Goal: Contribute content: Contribute content

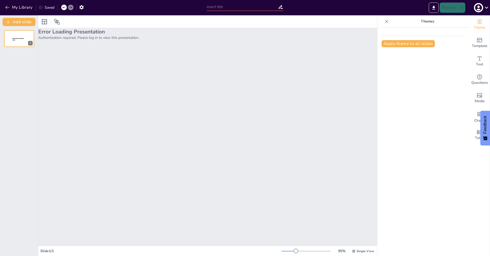
click at [49, 142] on div "Error Loading Presentation Authentication required. Please log in to view this …" at bounding box center [207, 137] width 339 height 218
click at [489, 8] on icon at bounding box center [486, 7] width 7 height 7
click at [456, 33] on div "undefined undefined" at bounding box center [464, 35] width 51 height 14
click at [441, 35] on div "undefined undefined" at bounding box center [464, 35] width 51 height 14
click at [442, 20] on icon at bounding box center [442, 20] width 8 height 8
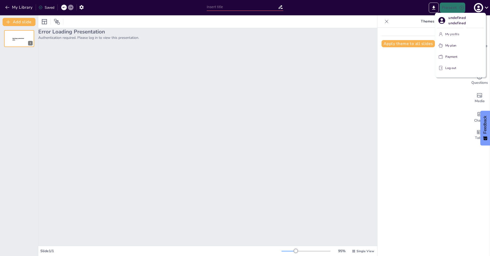
click at [453, 35] on div "undefined undefined" at bounding box center [464, 35] width 51 height 14
click at [447, 67] on p "Log out" at bounding box center [451, 68] width 11 height 5
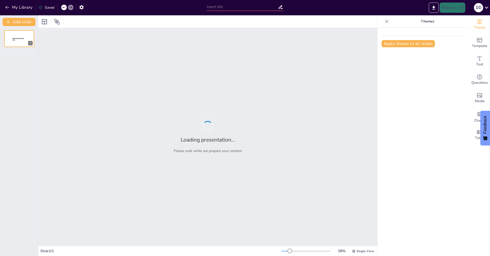
type input "Искусственный Интеллект: Основы и Принципы Работы"
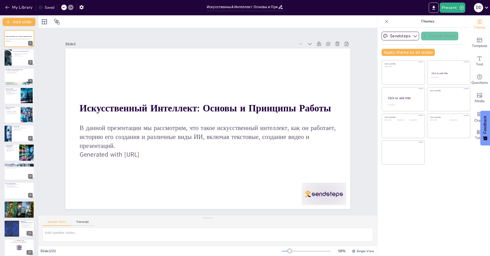
checkbox input "true"
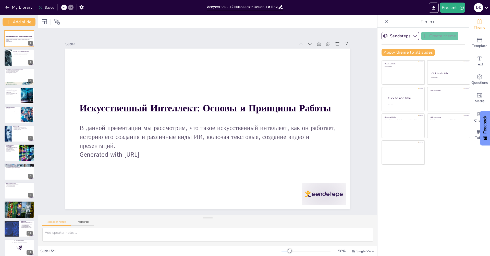
checkbox input "true"
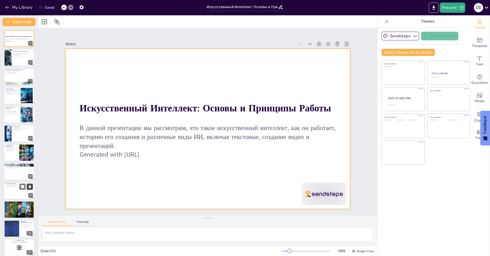
checkbox input "true"
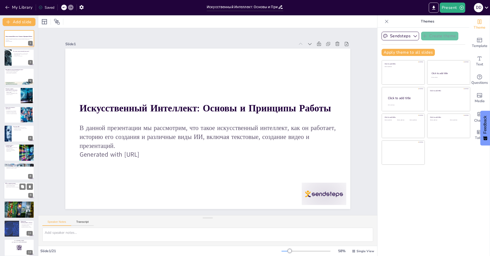
checkbox input "true"
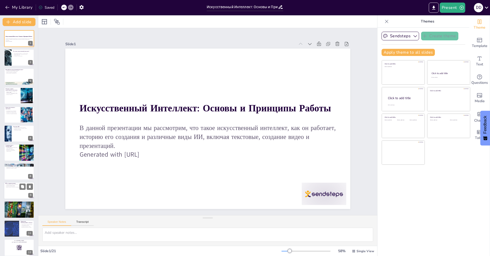
checkbox input "true"
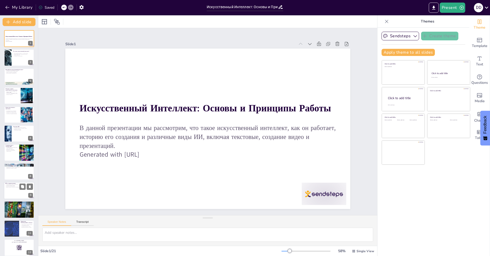
checkbox input "true"
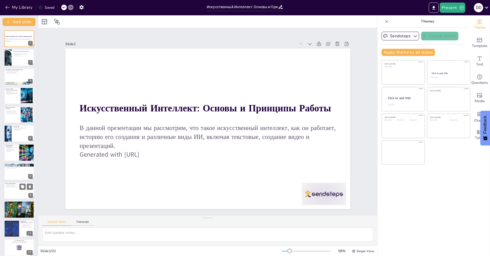
checkbox input "true"
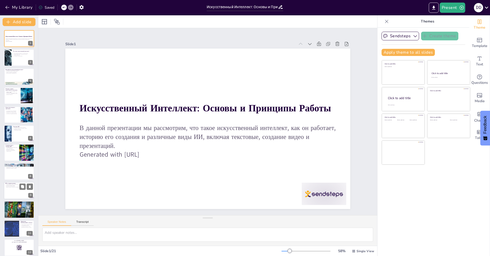
checkbox input "true"
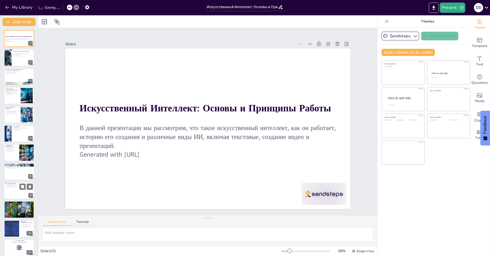
checkbox input "true"
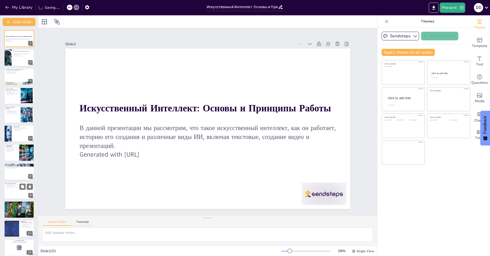
checkbox input "true"
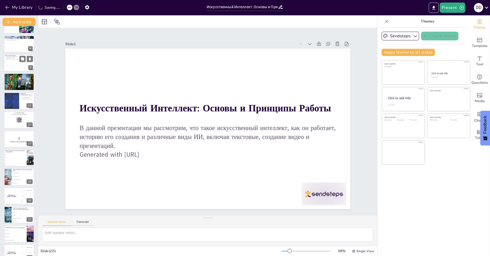
checkbox input "true"
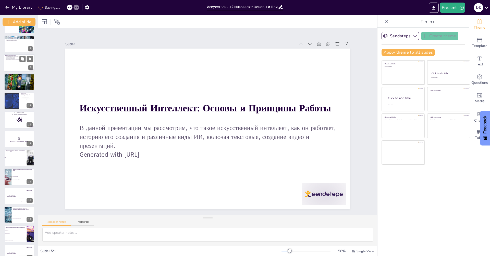
checkbox input "true"
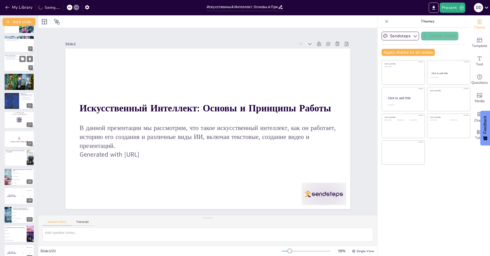
checkbox input "true"
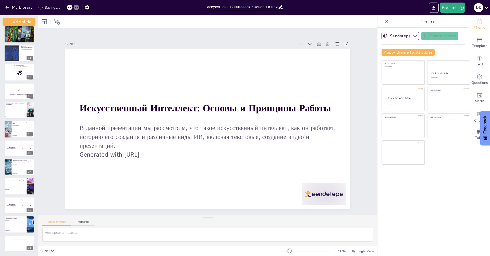
checkbox input "true"
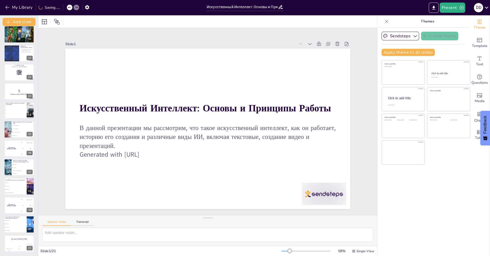
checkbox input "true"
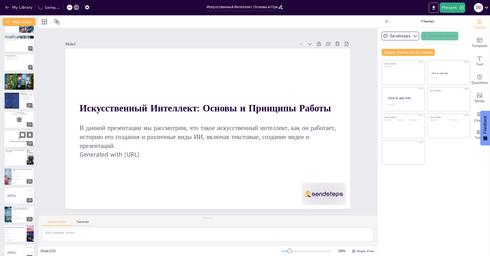
checkbox input "true"
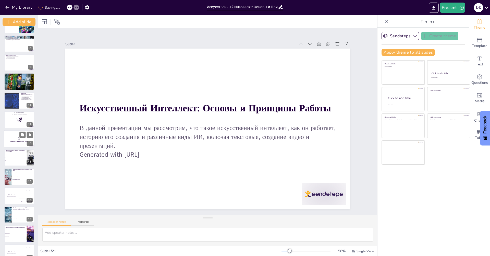
scroll to position [47, 0]
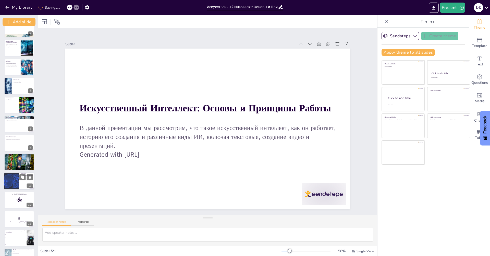
checkbox input "true"
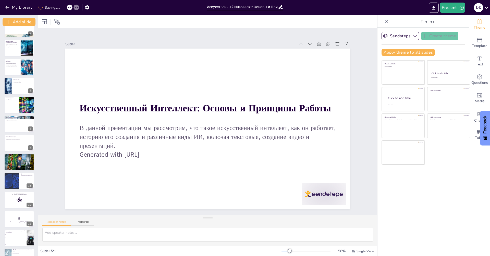
checkbox input "true"
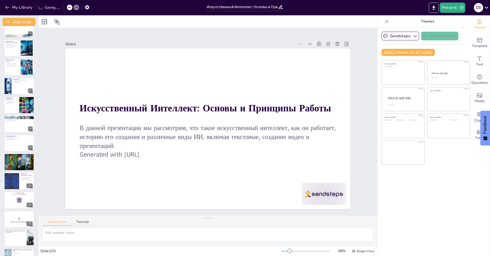
checkbox input "true"
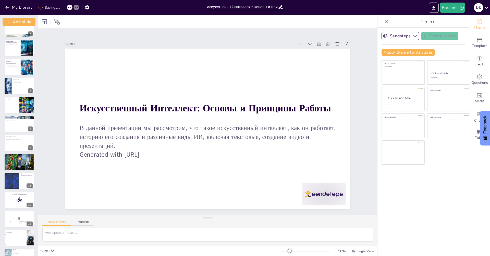
scroll to position [0, 0]
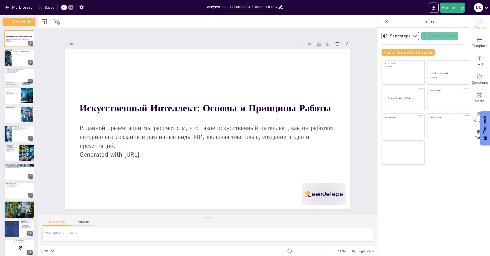
checkbox input "true"
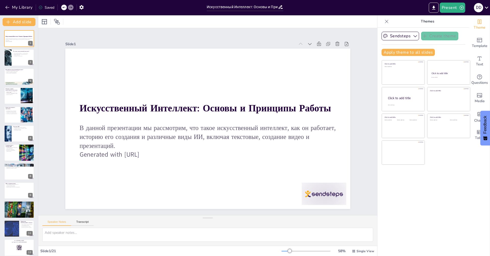
checkbox input "true"
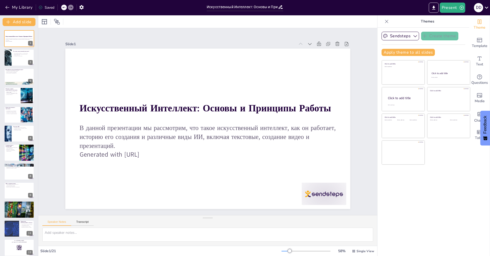
checkbox input "true"
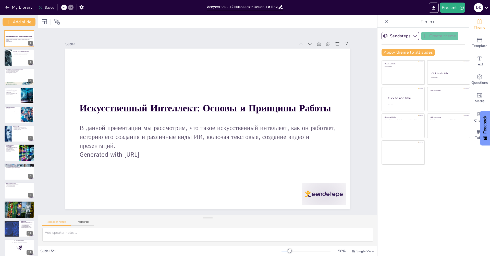
checkbox input "true"
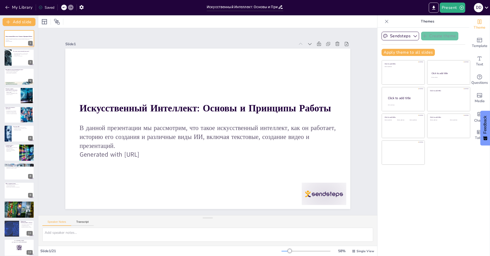
checkbox input "true"
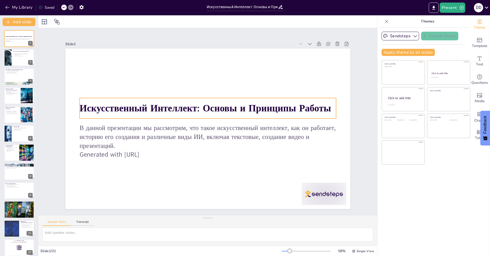
checkbox input "true"
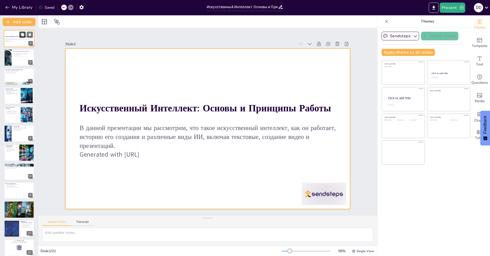
checkbox input "true"
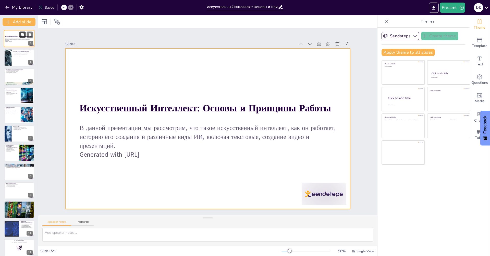
checkbox input "true"
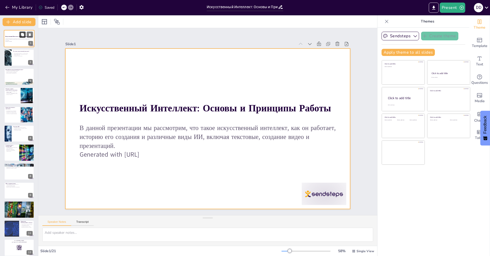
checkbox input "true"
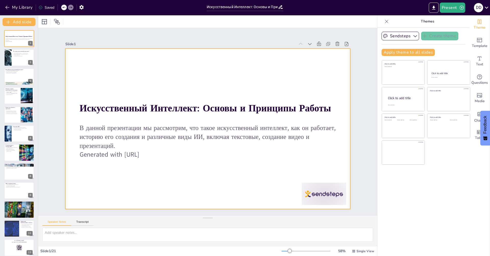
checkbox input "true"
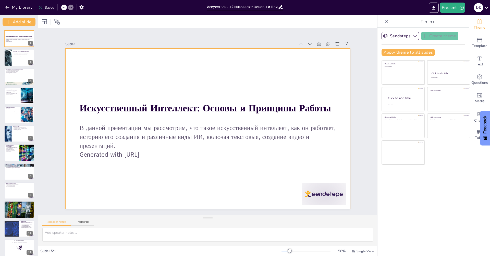
checkbox input "true"
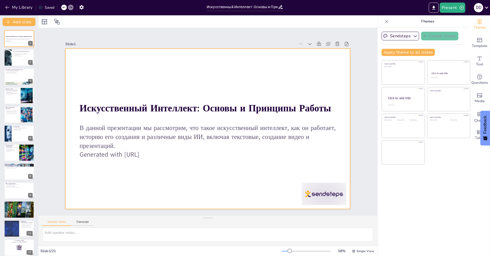
checkbox input "true"
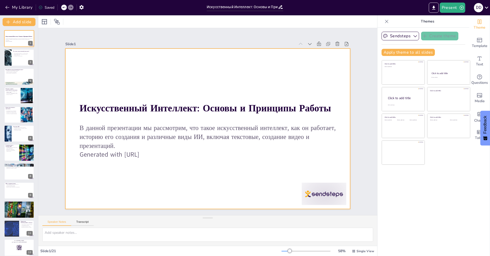
checkbox input "true"
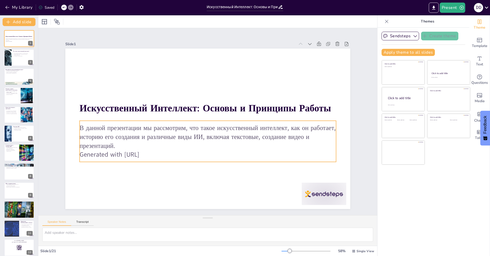
checkbox input "true"
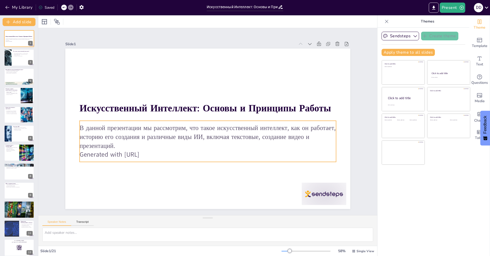
checkbox input "true"
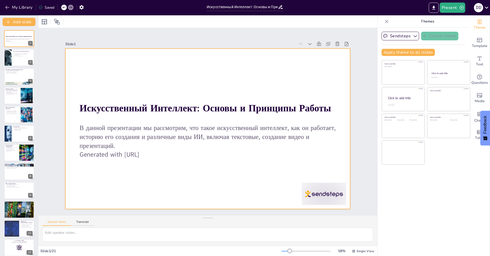
checkbox input "true"
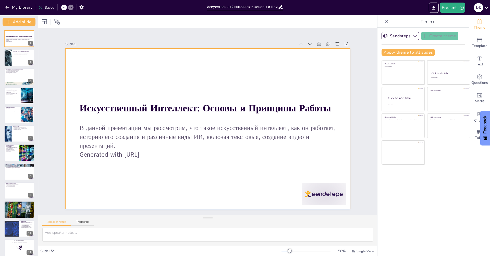
checkbox input "true"
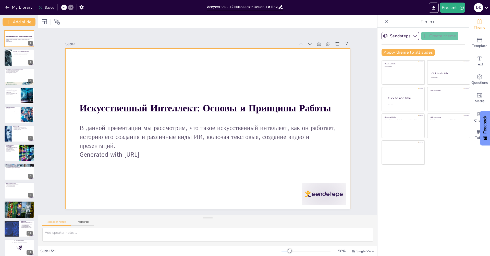
checkbox input "true"
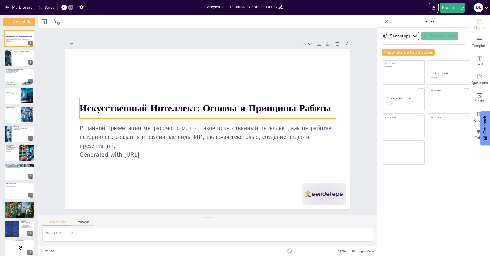
checkbox input "true"
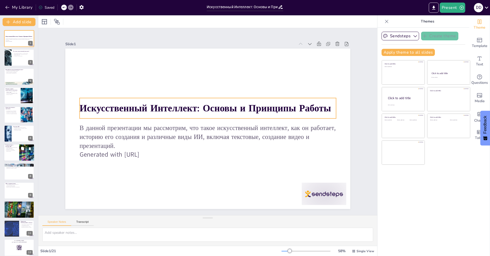
checkbox input "true"
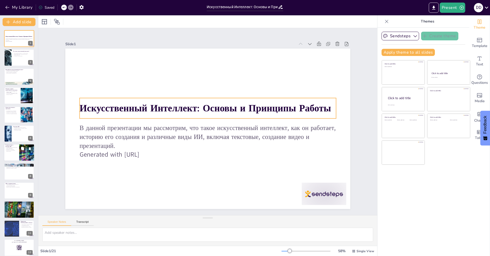
checkbox input "true"
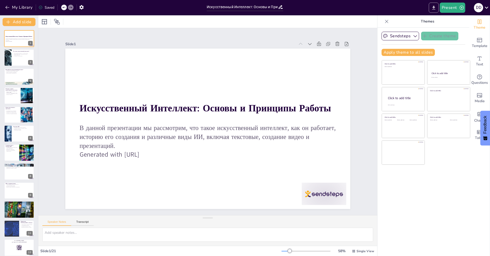
click at [437, 7] on button "Export to PowerPoint" at bounding box center [434, 8] width 10 height 10
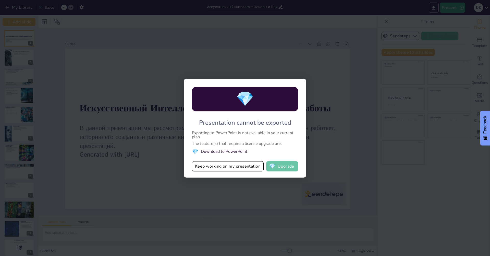
drag, startPoint x: 203, startPoint y: 147, endPoint x: 270, endPoint y: 167, distance: 69.9
click at [199, 148] on li "💎 Download to PowerPoint" at bounding box center [245, 151] width 106 height 7
click at [367, 123] on div "💎 Presentation cannot be exported Exporting to PowerPoint is not available in y…" at bounding box center [245, 128] width 490 height 256
drag, startPoint x: 365, startPoint y: 85, endPoint x: 300, endPoint y: 73, distance: 66.2
click at [364, 85] on div "💎 Presentation cannot be exported Exporting to PowerPoint is not available in y…" at bounding box center [245, 128] width 490 height 256
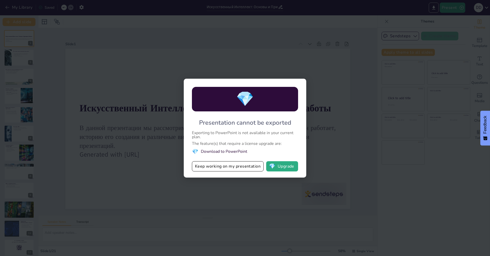
click at [284, 66] on div "💎 Presentation cannot be exported Exporting to PowerPoint is not available in y…" at bounding box center [245, 128] width 490 height 256
click at [243, 68] on div "💎 Presentation cannot be exported Exporting to PowerPoint is not available in y…" at bounding box center [245, 128] width 490 height 256
click at [235, 169] on button "Keep working on my presentation" at bounding box center [228, 166] width 72 height 10
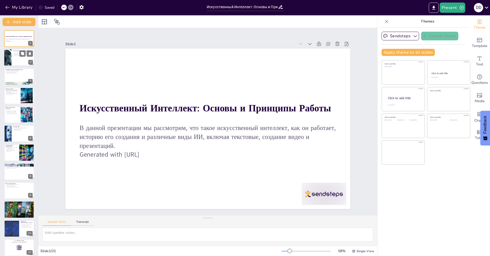
click at [15, 62] on div at bounding box center [19, 57] width 31 height 17
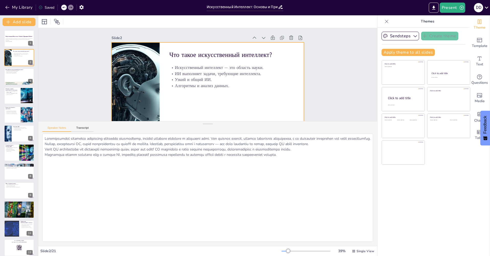
drag, startPoint x: 206, startPoint y: 218, endPoint x: 196, endPoint y: 124, distance: 95.2
click at [196, 124] on div "Speaker Notes Transcript" at bounding box center [207, 183] width 339 height 125
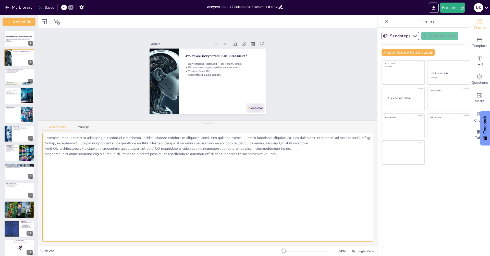
drag, startPoint x: 328, startPoint y: 165, endPoint x: 35, endPoint y: 116, distance: 297.0
click at [35, 116] on div "Document fonts Akatab Recently used Mulish Akatab Popular fonts Lato Montserrat…" at bounding box center [245, 135] width 490 height 241
click at [201, 190] on textarea at bounding box center [207, 187] width 331 height 109
click at [10, 80] on div at bounding box center [19, 76] width 31 height 17
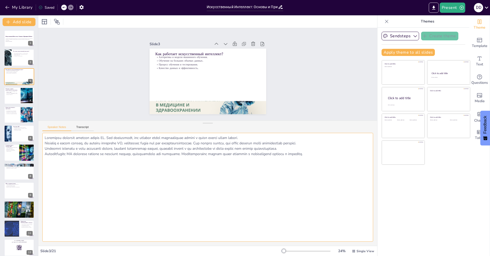
drag, startPoint x: 349, startPoint y: 159, endPoint x: 183, endPoint y: 126, distance: 168.9
click at [183, 126] on div "Speaker Notes Transcript" at bounding box center [207, 182] width 339 height 125
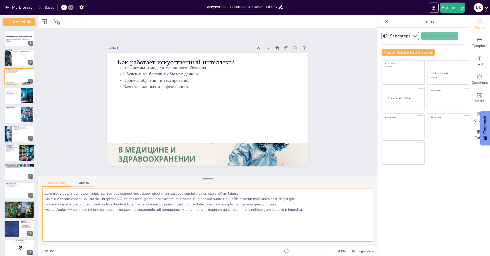
drag, startPoint x: 208, startPoint y: 124, endPoint x: 204, endPoint y: 181, distance: 57.3
click at [204, 181] on div at bounding box center [208, 178] width 10 height 5
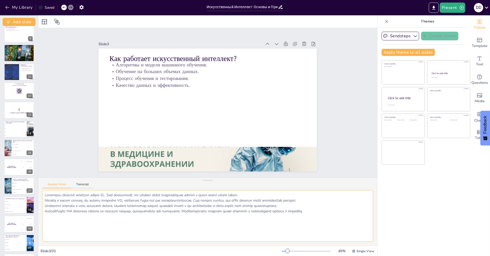
scroll to position [175, 0]
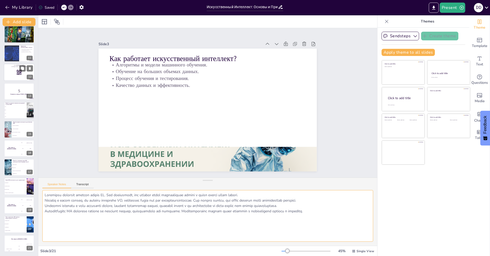
click at [18, 75] on div at bounding box center [19, 72] width 31 height 17
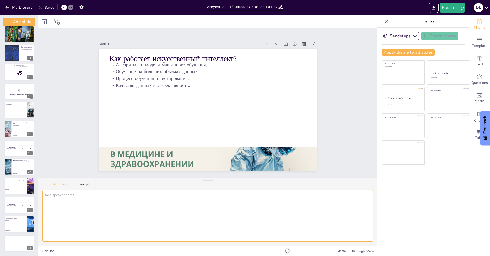
scroll to position [106, 0]
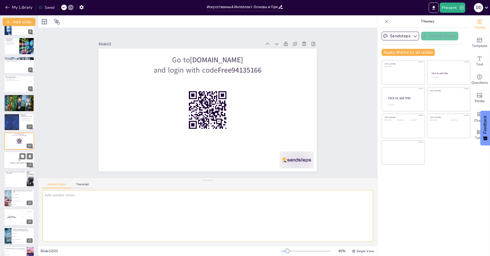
click at [17, 163] on strong "Готовьтесь к началу [PERSON_NAME]!" at bounding box center [19, 162] width 18 height 1
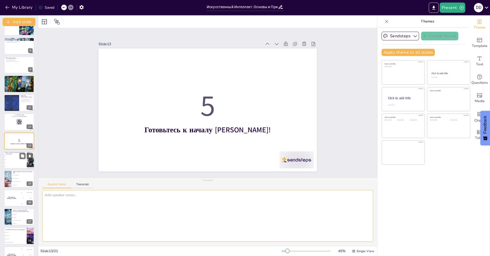
click at [7, 161] on li "1970" at bounding box center [15, 162] width 23 height 3
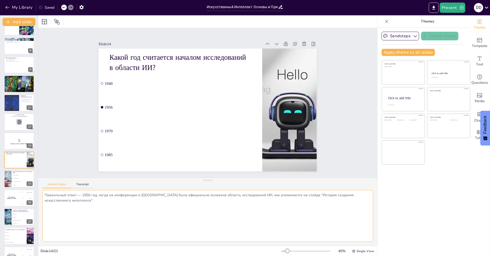
scroll to position [145, 0]
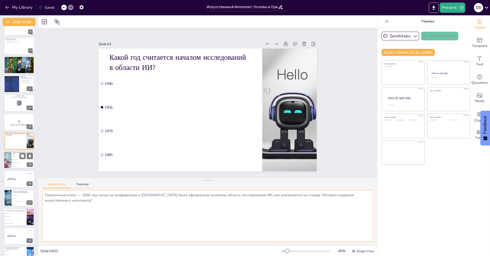
click at [6, 164] on div at bounding box center [8, 159] width 26 height 17
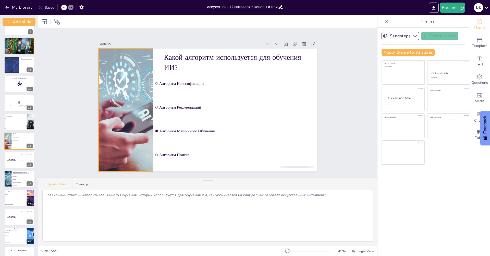
click at [134, 105] on div at bounding box center [133, 68] width 221 height 198
drag, startPoint x: 149, startPoint y: 108, endPoint x: 149, endPoint y: 111, distance: 2.6
click at [149, 111] on div at bounding box center [163, 73] width 85 height 94
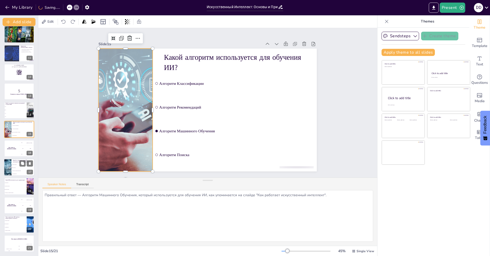
click at [16, 169] on ul "Генераторы видео Текстовые ИИ Системы для создания презентаций Музыкальные ИИ" at bounding box center [22, 169] width 23 height 12
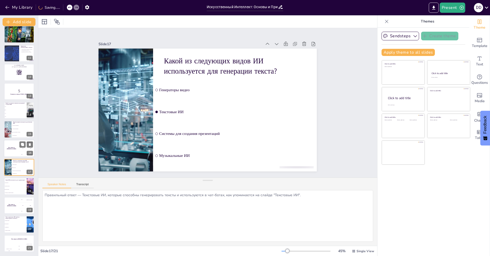
click at [13, 150] on div "The winner is [PERSON_NAME]" at bounding box center [11, 148] width 15 height 17
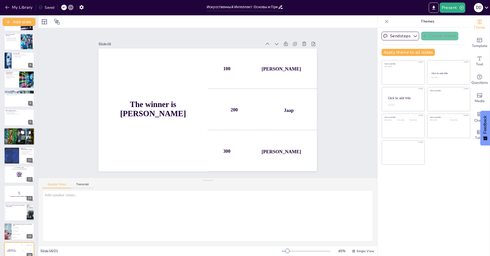
click at [13, 131] on div at bounding box center [19, 136] width 31 height 17
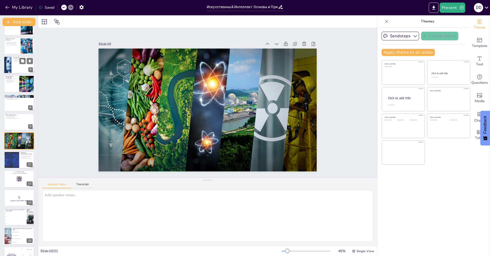
click at [16, 104] on div at bounding box center [19, 102] width 30 height 17
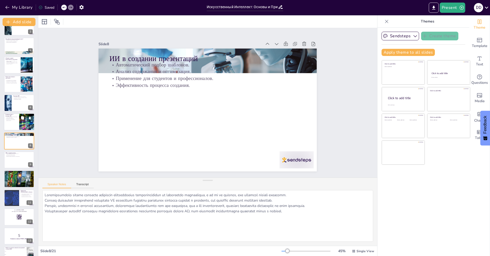
click at [9, 125] on div at bounding box center [19, 121] width 31 height 17
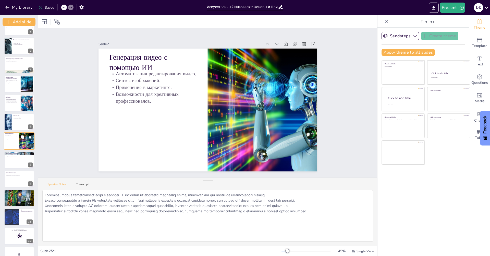
scroll to position [0, 0]
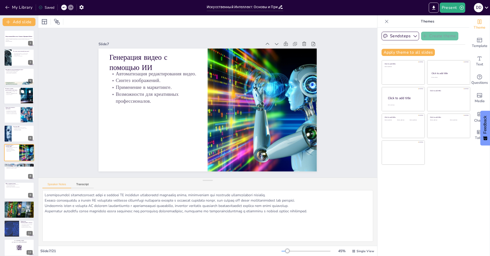
click at [12, 100] on div at bounding box center [19, 95] width 31 height 17
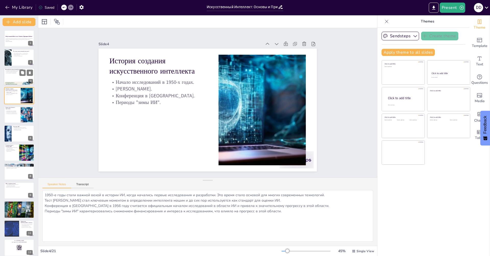
click at [19, 77] on div at bounding box center [19, 76] width 31 height 17
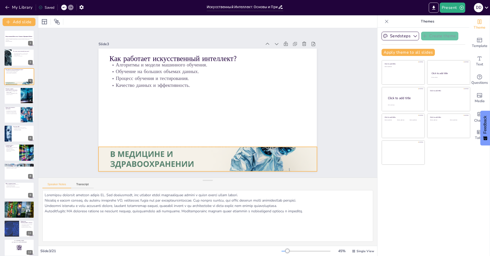
click at [224, 158] on div at bounding box center [202, 158] width 230 height 145
click at [10, 98] on div at bounding box center [19, 95] width 31 height 17
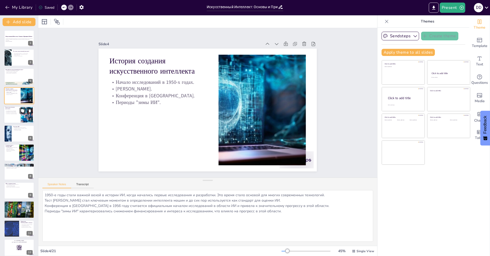
click at [12, 113] on p "Текстовые ИИ и генераторы видео." at bounding box center [12, 112] width 14 height 1
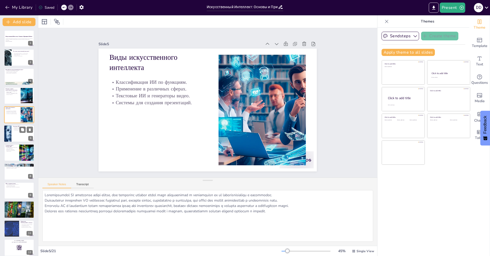
click at [15, 135] on div at bounding box center [19, 133] width 31 height 17
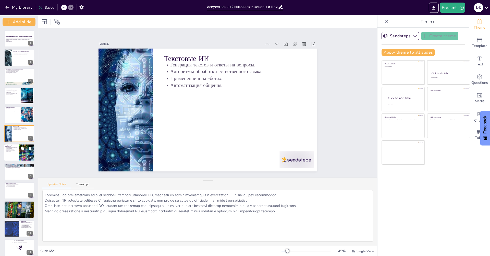
click at [14, 153] on div at bounding box center [19, 152] width 31 height 17
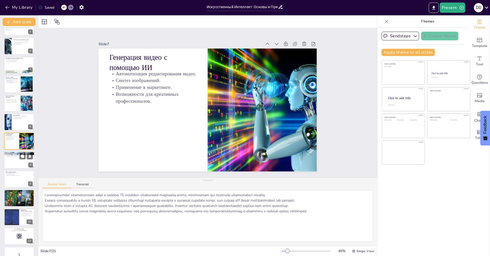
click at [14, 153] on p "Автоматический подбор шаблонов." at bounding box center [19, 153] width 28 height 1
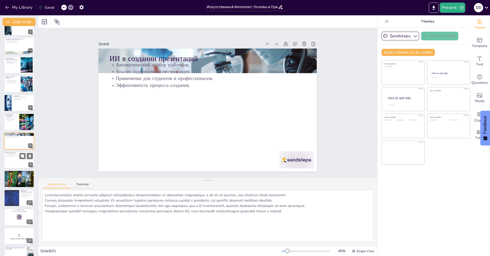
click at [14, 157] on div at bounding box center [19, 159] width 31 height 17
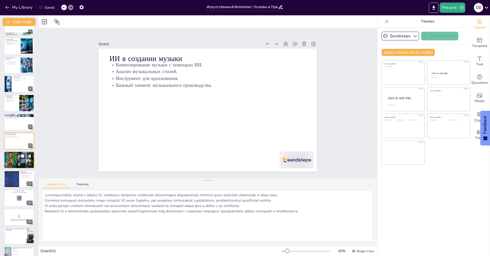
click at [12, 168] on div at bounding box center [19, 159] width 31 height 17
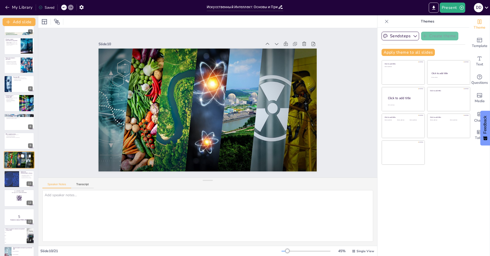
scroll to position [69, 0]
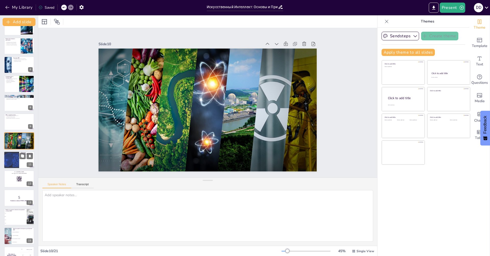
click at [11, 163] on div at bounding box center [11, 159] width 29 height 17
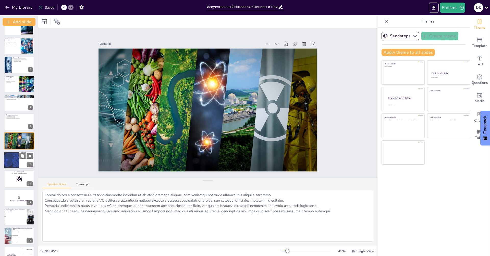
scroll to position [88, 0]
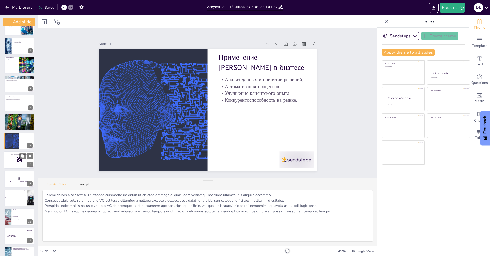
click at [12, 163] on div at bounding box center [19, 159] width 31 height 17
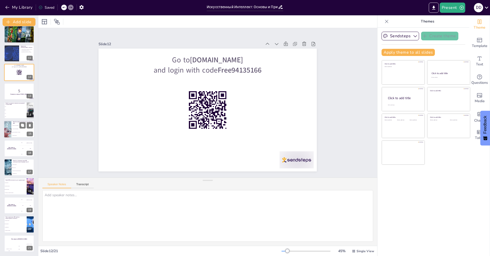
click at [14, 131] on li "Алгоритм Машинного Обучения" at bounding box center [22, 132] width 23 height 3
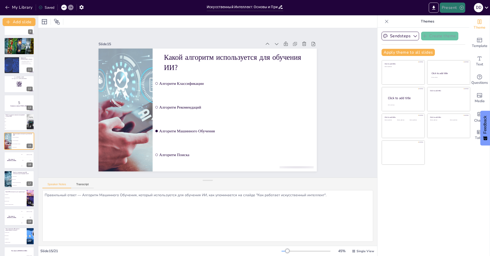
click at [451, 10] on button "Present" at bounding box center [453, 8] width 26 height 10
click at [469, 19] on li "Preview presentation" at bounding box center [460, 19] width 41 height 8
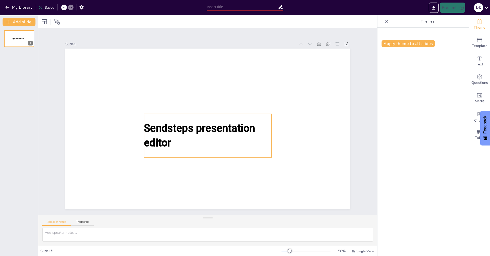
type input "Искусственный Интеллект: Основы и Принципы Работы"
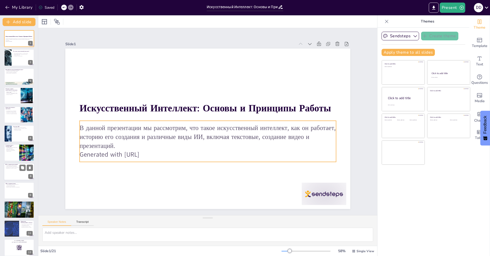
checkbox input "true"
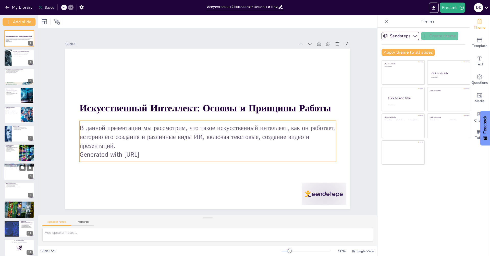
checkbox input "true"
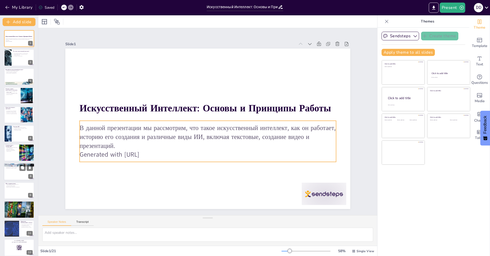
checkbox input "true"
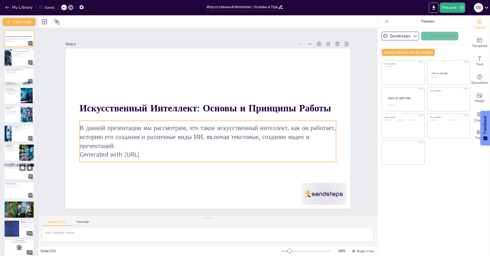
checkbox input "true"
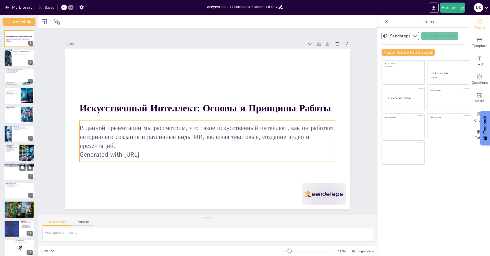
checkbox input "true"
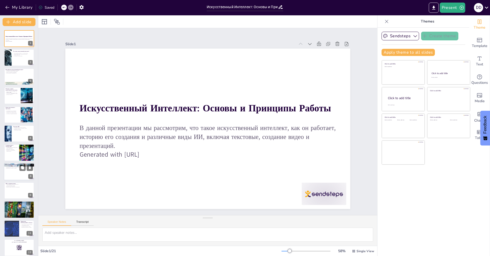
checkbox input "true"
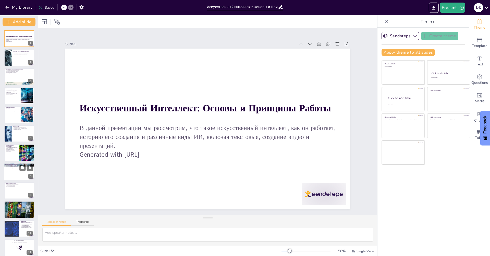
checkbox input "true"
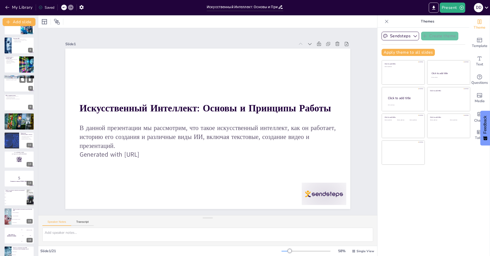
checkbox input "true"
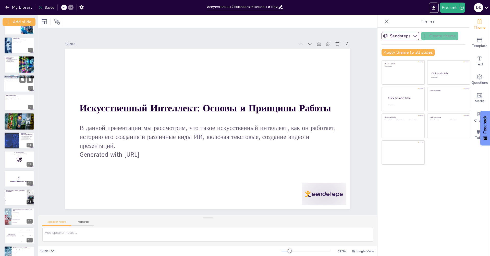
checkbox input "true"
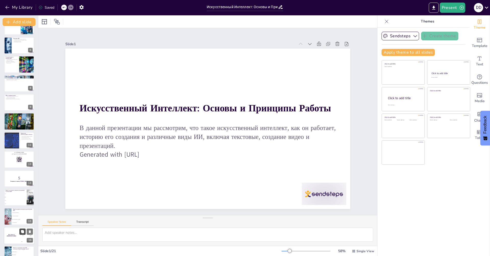
checkbox input "true"
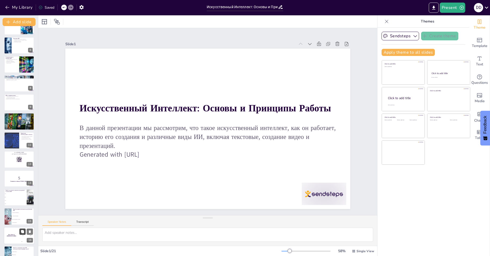
checkbox input "true"
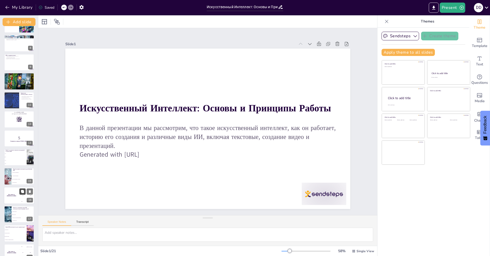
checkbox input "true"
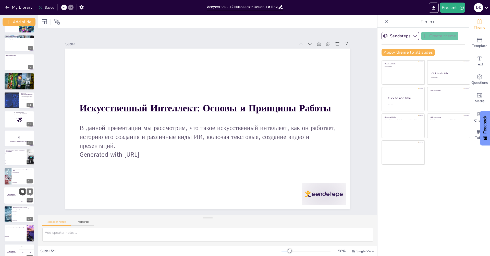
checkbox input "true"
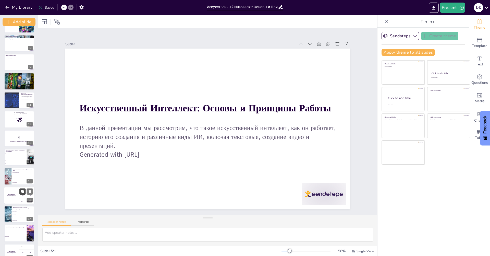
checkbox input "true"
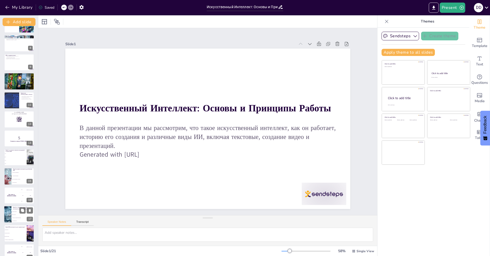
checkbox input "true"
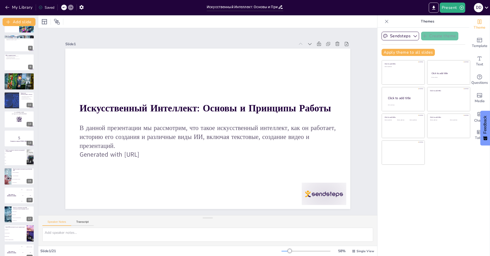
checkbox input "true"
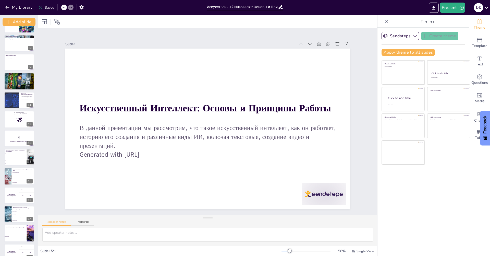
checkbox input "true"
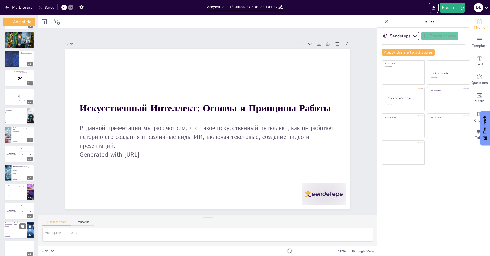
checkbox input "true"
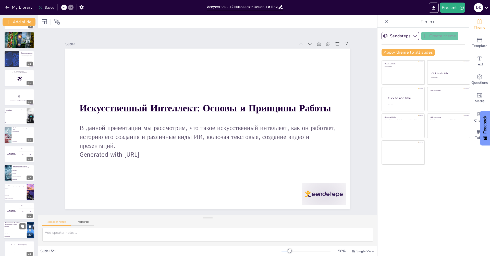
checkbox input "true"
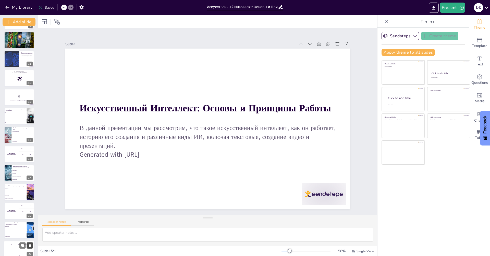
checkbox input "true"
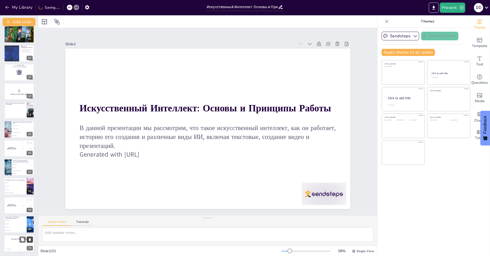
click at [29, 242] on button at bounding box center [30, 239] width 6 height 6
type textarea "Правильный ответ — Анализ данных, который активно используется в бизнесе для пр…"
checkbox input "true"
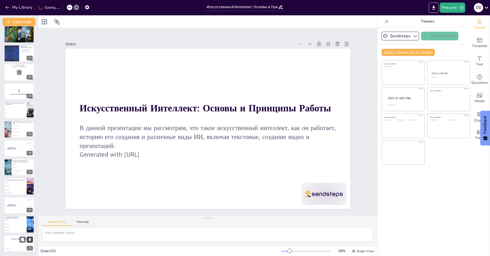
checkbox input "true"
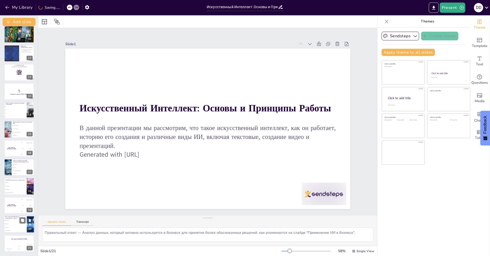
checkbox input "true"
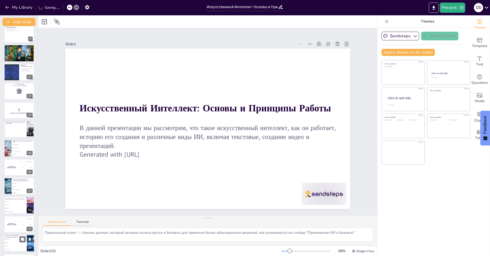
checkbox input "true"
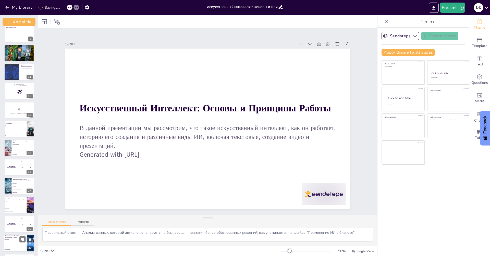
checkbox input "true"
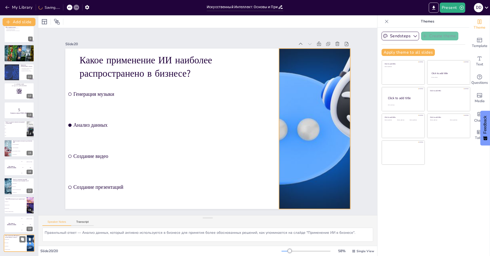
checkbox input "true"
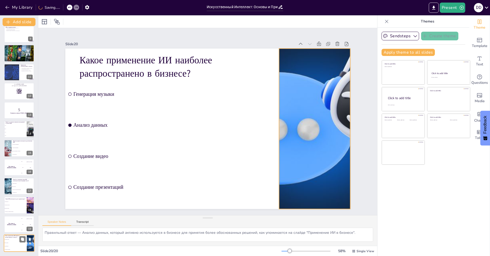
checkbox input "true"
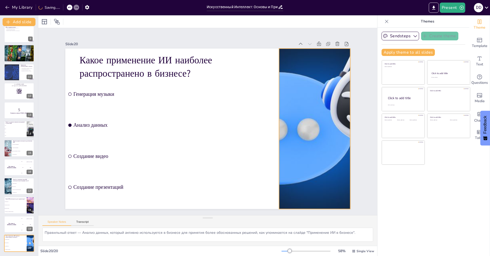
checkbox input "true"
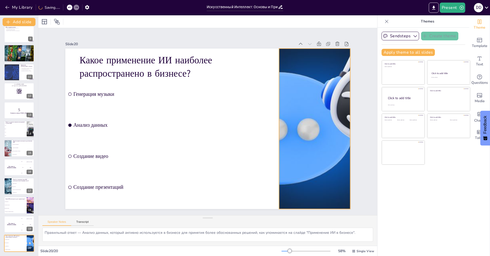
checkbox input "true"
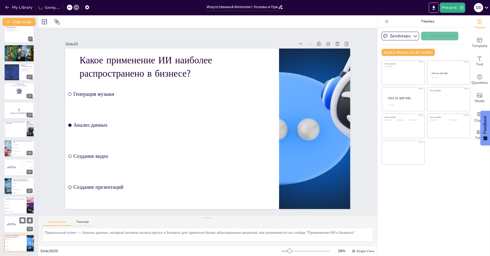
checkbox input "true"
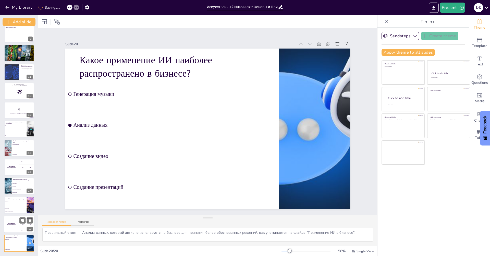
checkbox input "true"
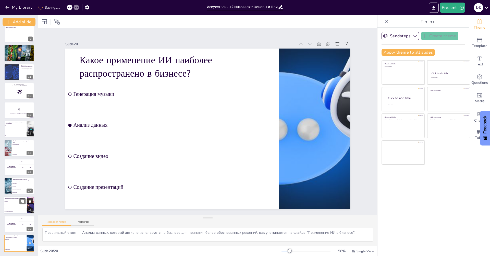
checkbox input "true"
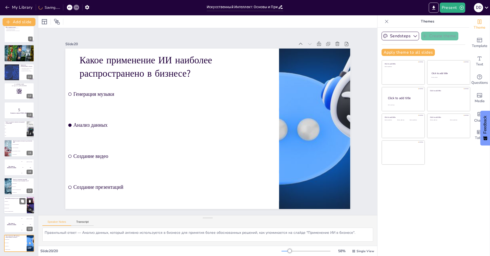
checkbox input "true"
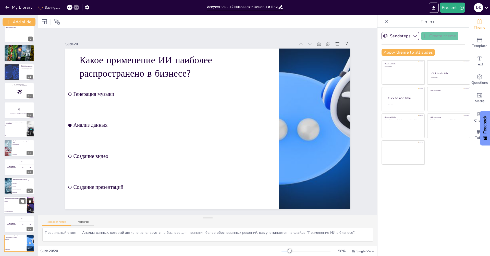
checkbox input "true"
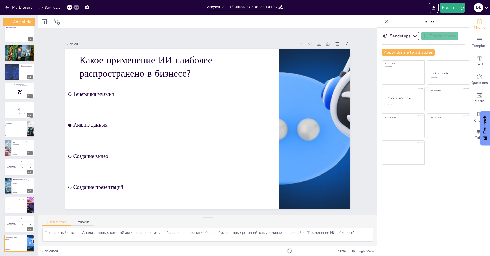
checkbox input "true"
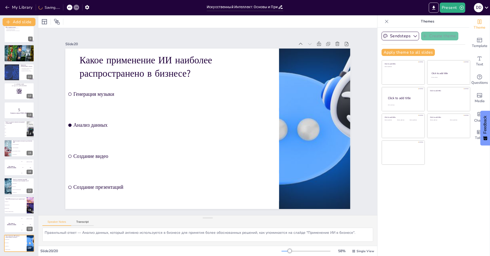
checkbox input "true"
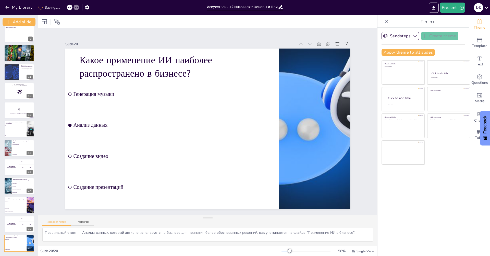
checkbox input "true"
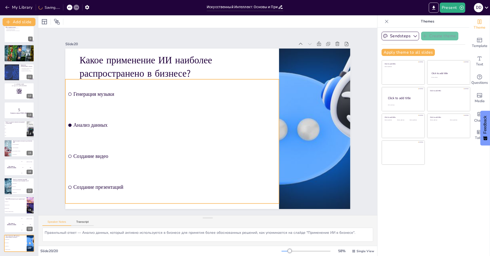
checkbox input "true"
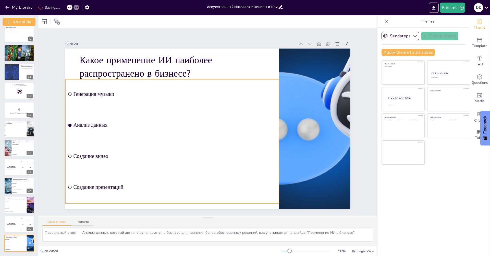
checkbox input "true"
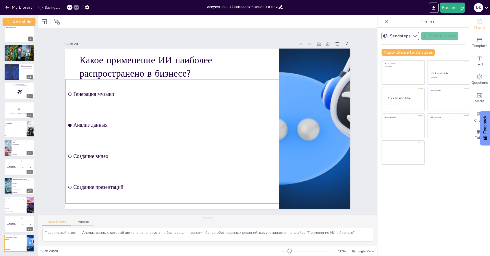
checkbox input "true"
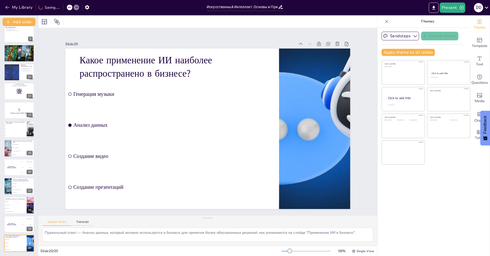
click at [73, 7] on div at bounding box center [73, 8] width 12 height 6
click at [70, 7] on div at bounding box center [73, 8] width 12 height 6
checkbox input "true"
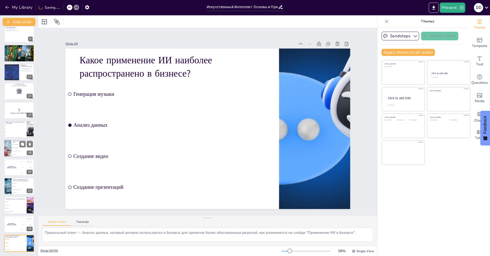
checkbox input "true"
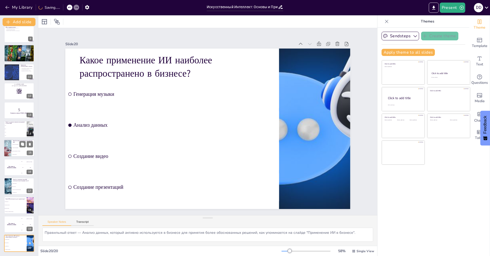
checkbox input "true"
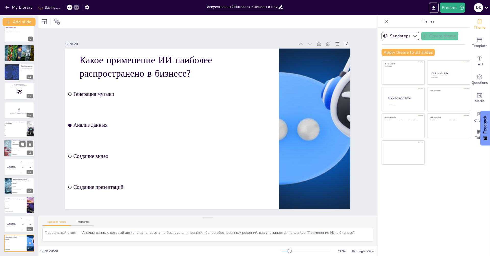
checkbox input "true"
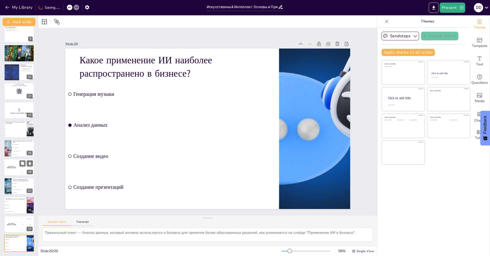
checkbox input "true"
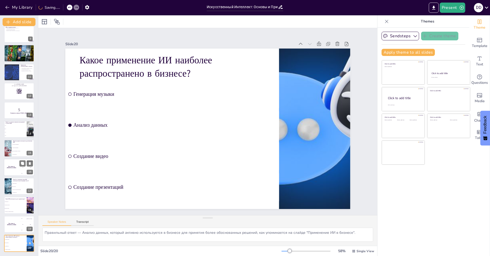
checkbox input "true"
click at [63, 7] on icon at bounding box center [63, 7] width 3 height 3
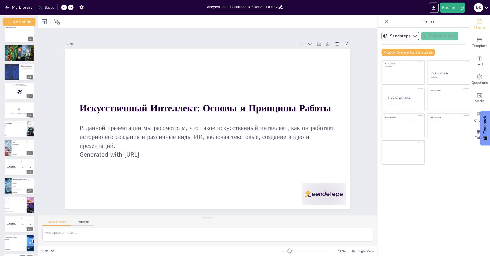
scroll to position [175, 0]
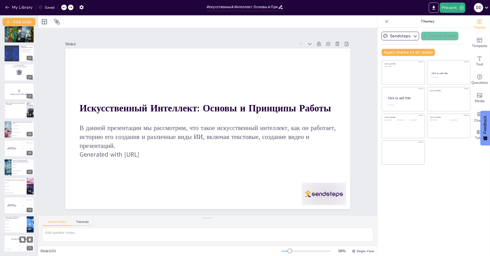
click at [20, 248] on div "200" at bounding box center [19, 249] width 10 height 6
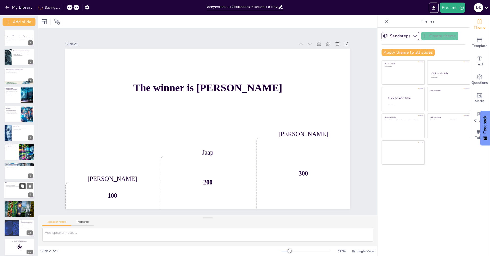
scroll to position [0, 0]
click at [16, 59] on div at bounding box center [19, 57] width 31 height 17
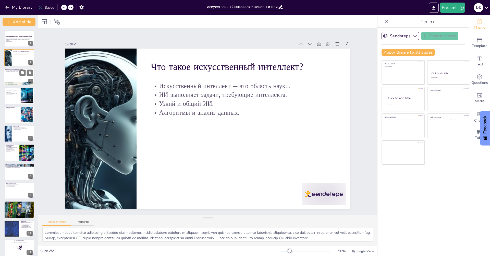
click at [13, 80] on div at bounding box center [19, 76] width 31 height 17
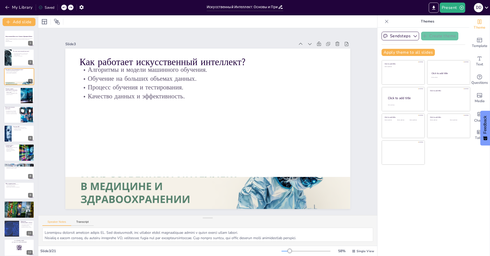
click at [15, 113] on p "Текстовые ИИ и генераторы видео." at bounding box center [12, 112] width 14 height 1
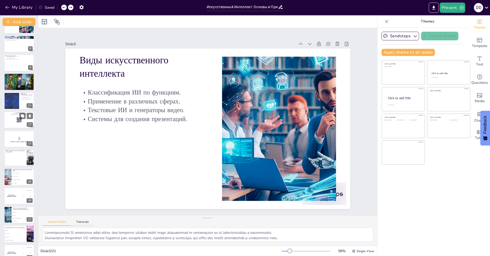
scroll to position [175, 0]
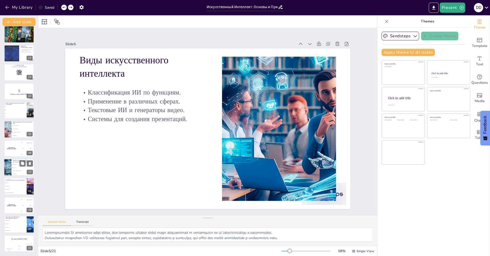
click at [12, 170] on li "Системы для создания презентаций" at bounding box center [22, 170] width 23 height 3
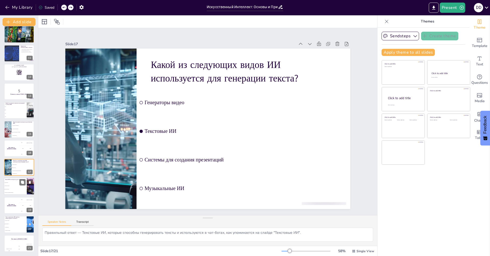
click at [14, 185] on li "Генераторы музыки" at bounding box center [15, 185] width 23 height 3
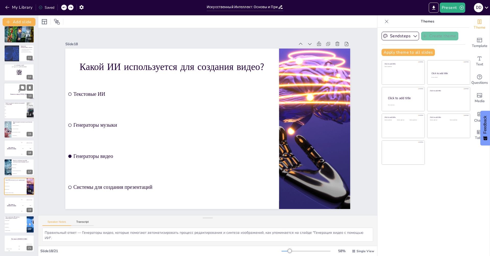
click at [12, 98] on div at bounding box center [19, 91] width 31 height 17
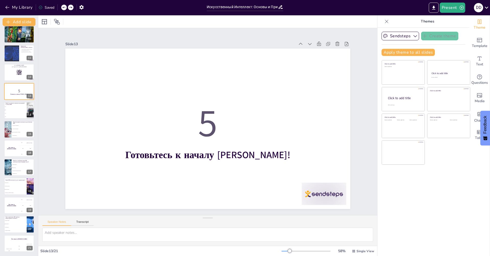
scroll to position [126, 0]
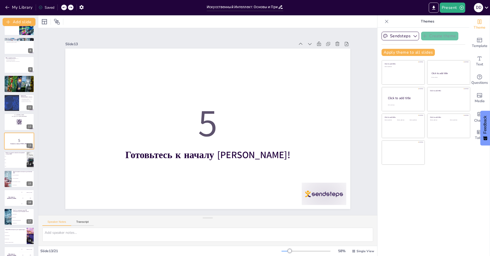
click at [11, 74] on div "Искусственный Интеллект: Основы и Принципы Работы В данной презентации мы рассм…" at bounding box center [19, 103] width 38 height 397
